Goal: Task Accomplishment & Management: Use online tool/utility

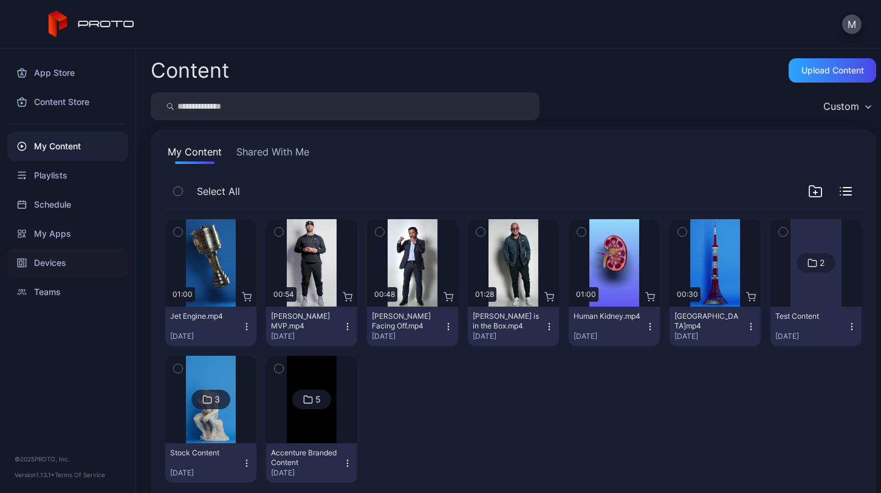
click at [74, 258] on div "Devices" at bounding box center [67, 263] width 121 height 29
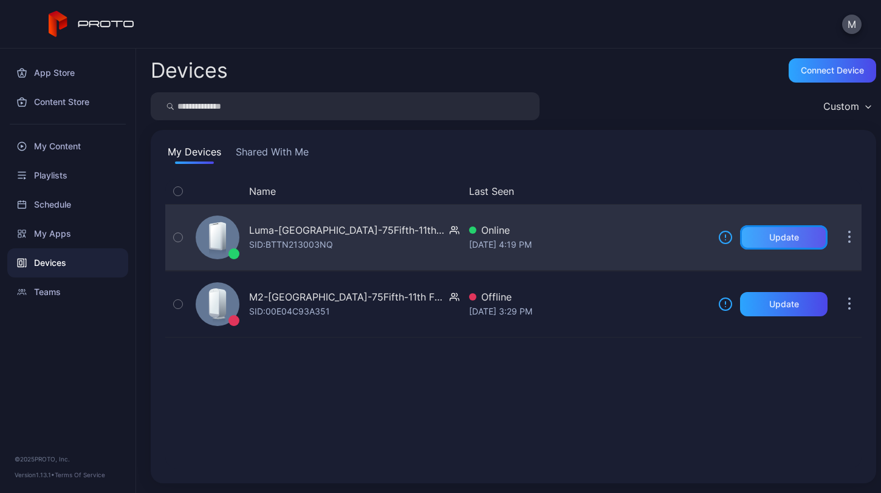
click at [769, 235] on div "Update" at bounding box center [784, 238] width 30 height 10
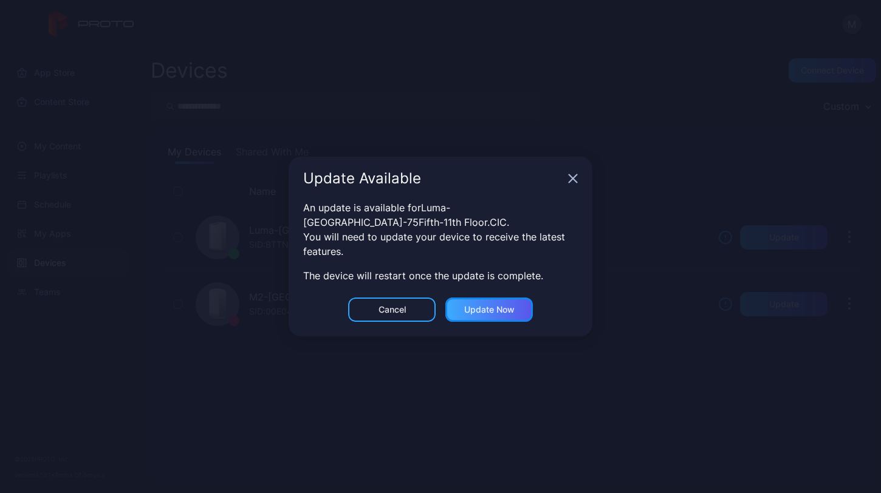
click at [485, 314] on div "Update now" at bounding box center [489, 310] width 50 height 10
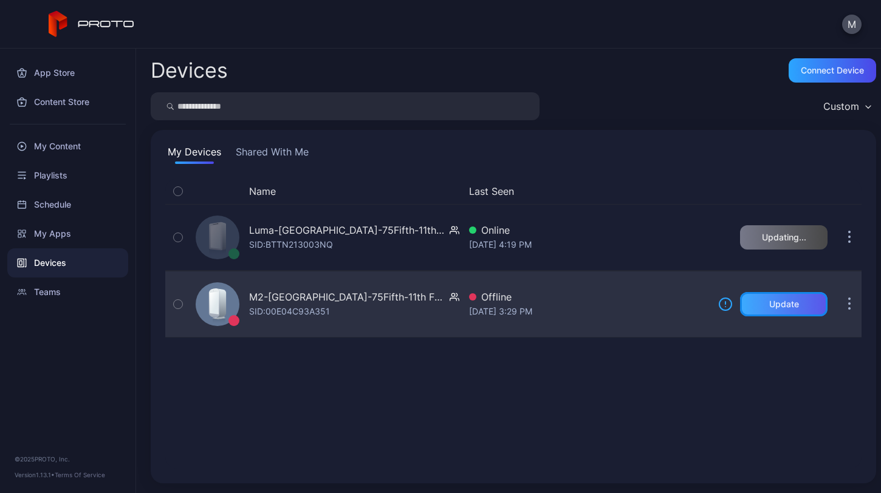
click at [785, 309] on div "Update" at bounding box center [784, 304] width 88 height 24
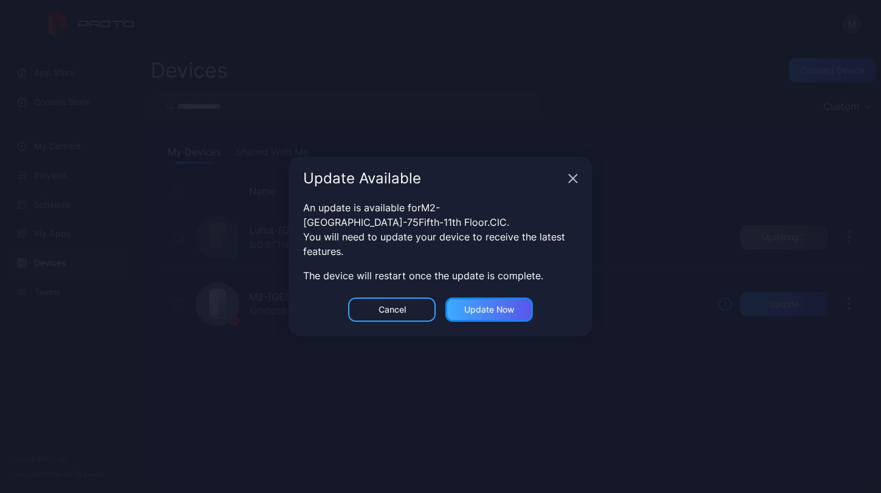
click at [509, 307] on div "Update now" at bounding box center [489, 310] width 50 height 10
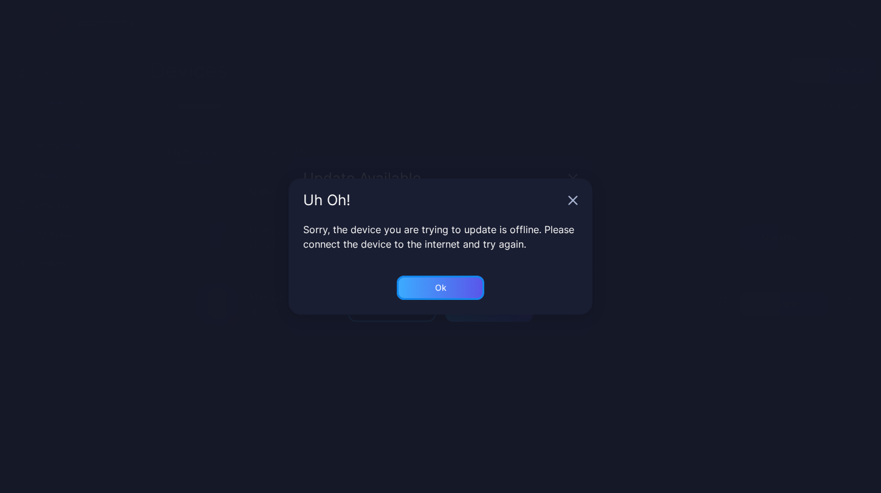
click at [458, 289] on div "Ok" at bounding box center [441, 288] width 88 height 24
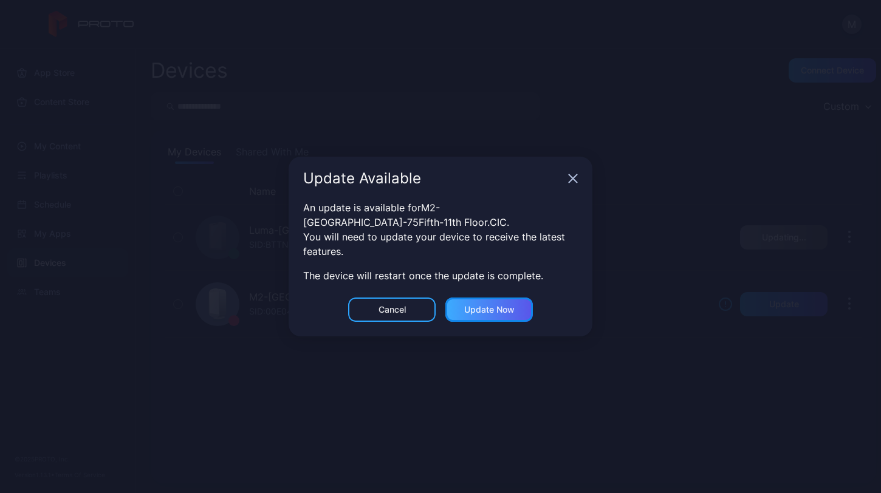
click at [506, 315] on div "Update now" at bounding box center [489, 310] width 88 height 24
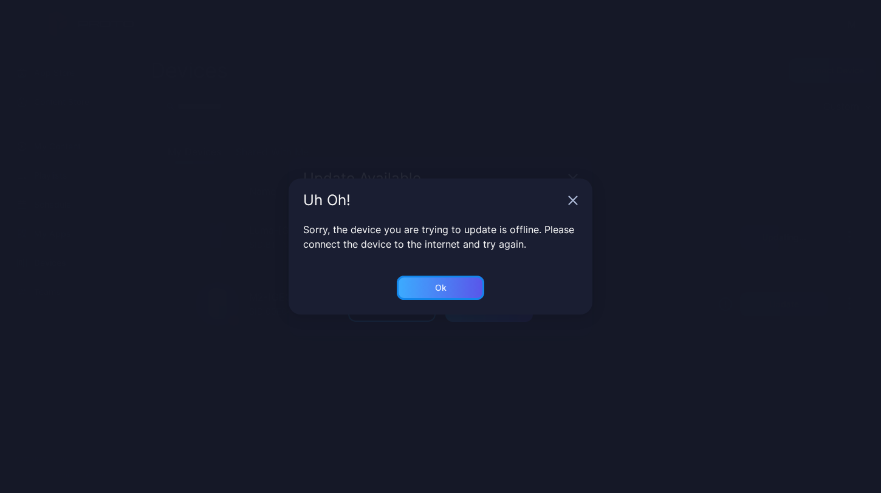
click at [475, 292] on div "Ok" at bounding box center [441, 288] width 88 height 24
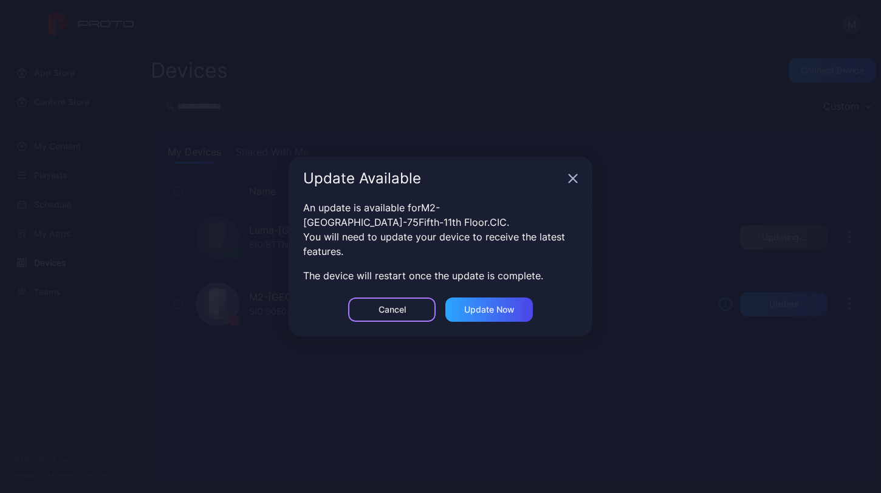
click at [424, 318] on div "Cancel" at bounding box center [392, 310] width 88 height 24
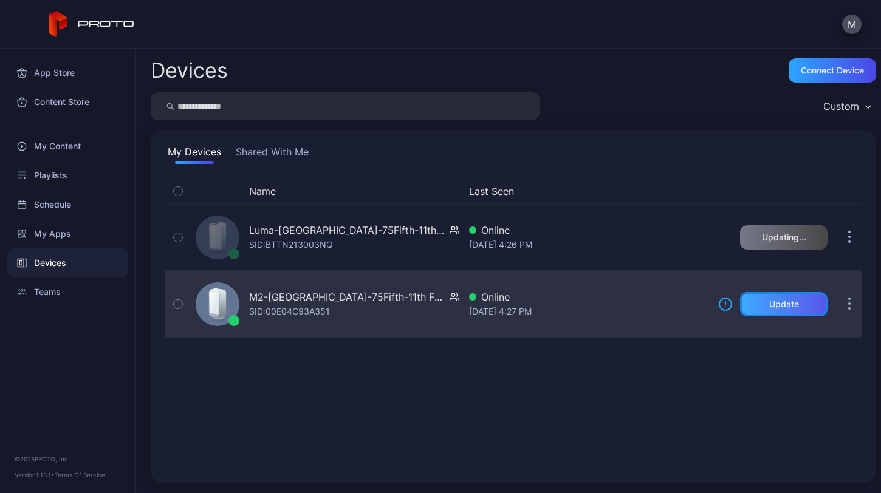
click at [747, 311] on div "Update" at bounding box center [784, 304] width 88 height 24
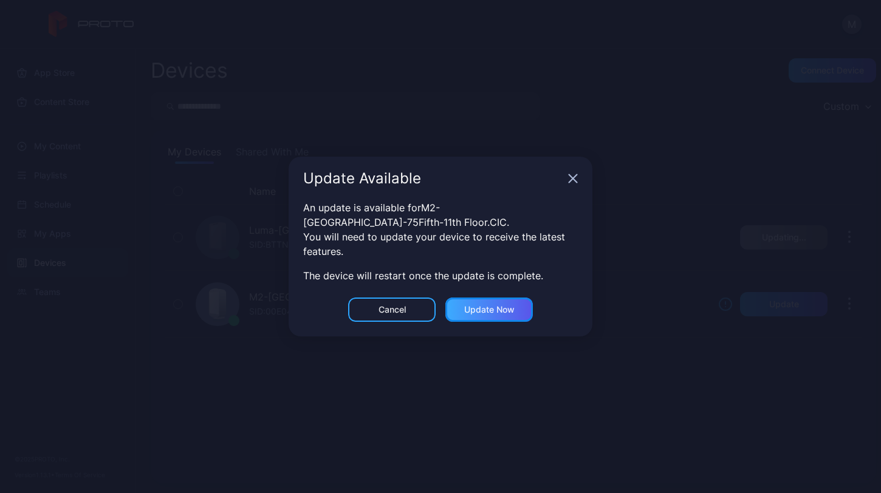
click at [486, 302] on div "Update now" at bounding box center [489, 310] width 88 height 24
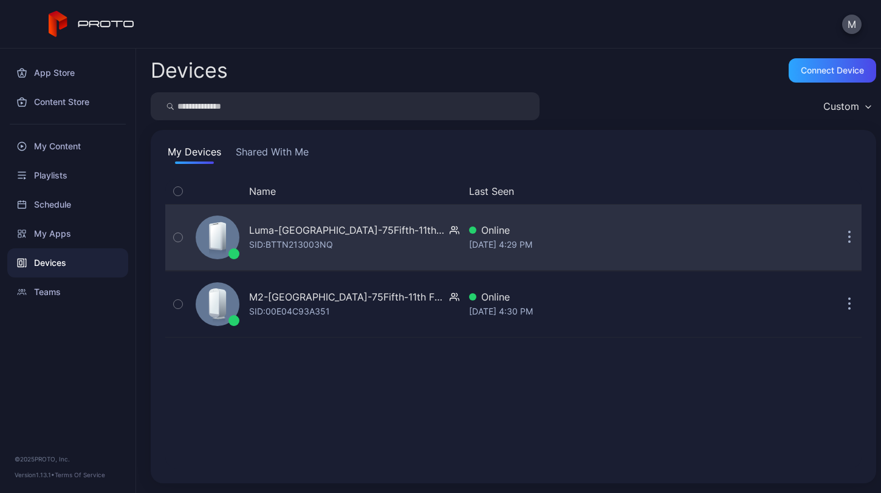
click at [848, 233] on icon "button" at bounding box center [849, 238] width 3 height 14
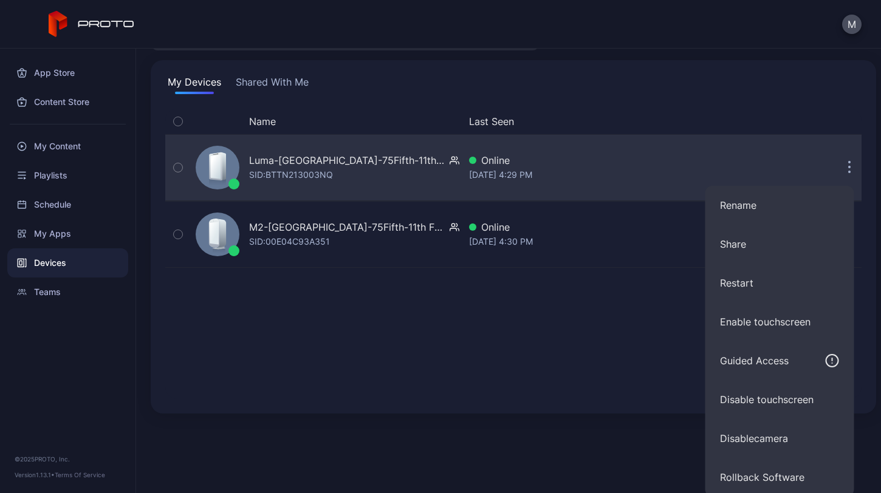
scroll to position [74, 0]
